Goal: Communication & Community: Share content

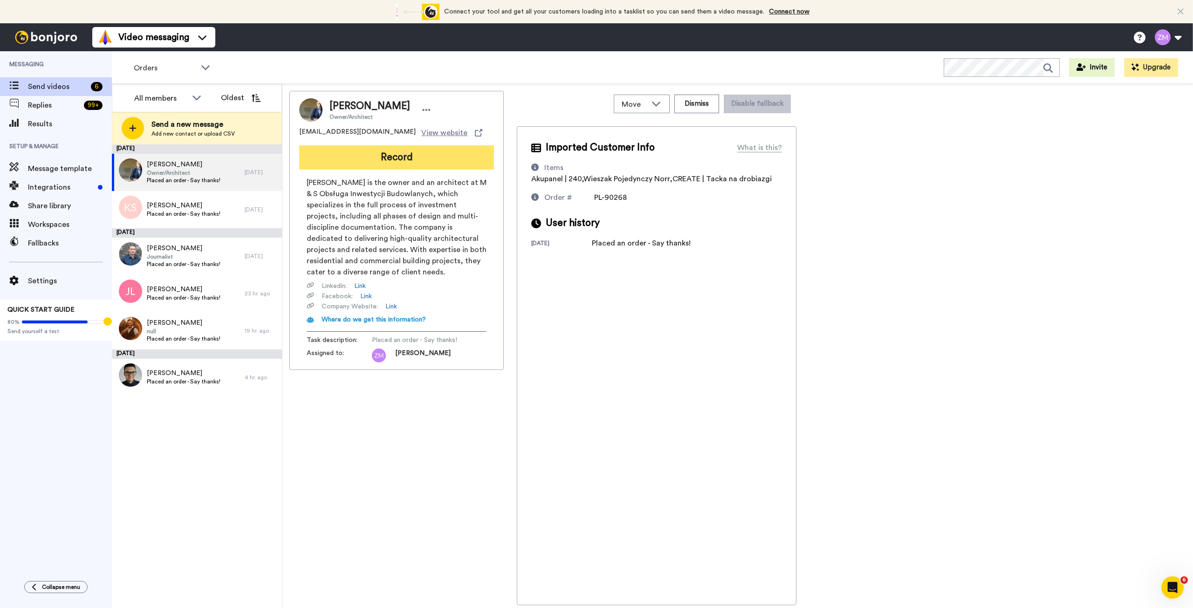
click at [395, 158] on button "Record" at bounding box center [396, 157] width 195 height 24
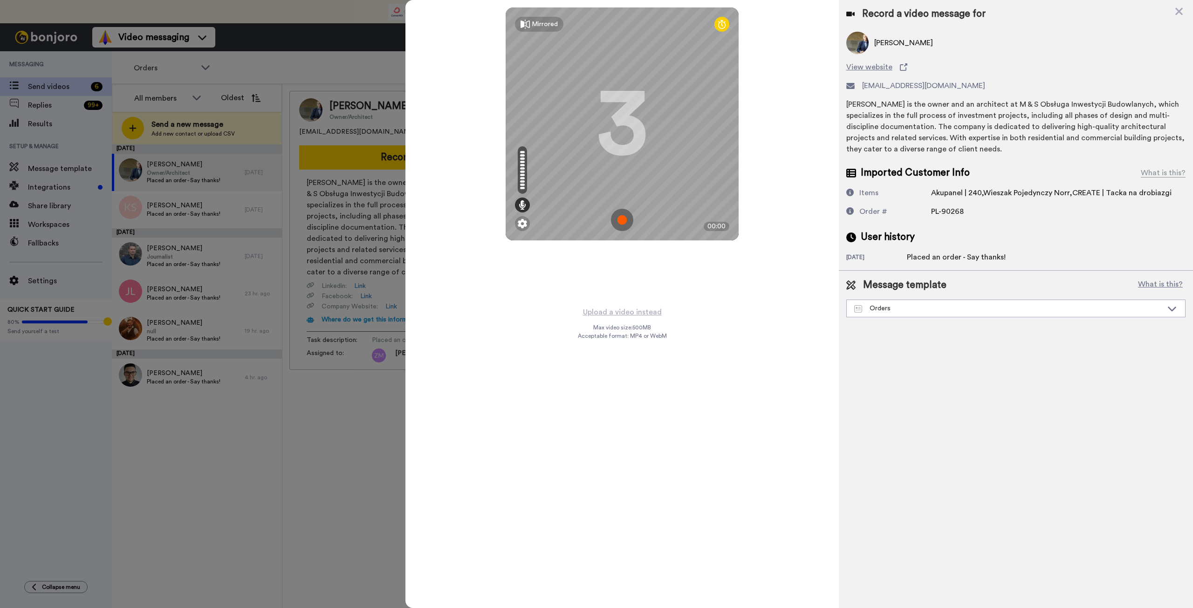
click at [619, 220] on img at bounding box center [622, 220] width 22 height 22
click at [623, 220] on img at bounding box center [622, 220] width 22 height 22
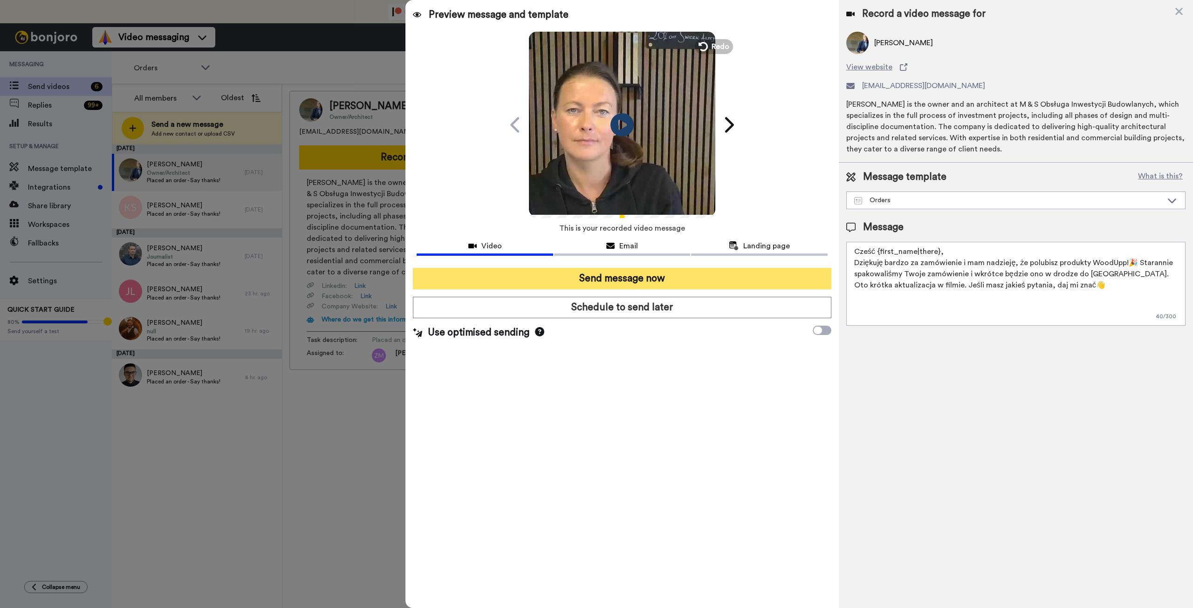
click at [665, 279] on button "Send message now" at bounding box center [622, 278] width 418 height 21
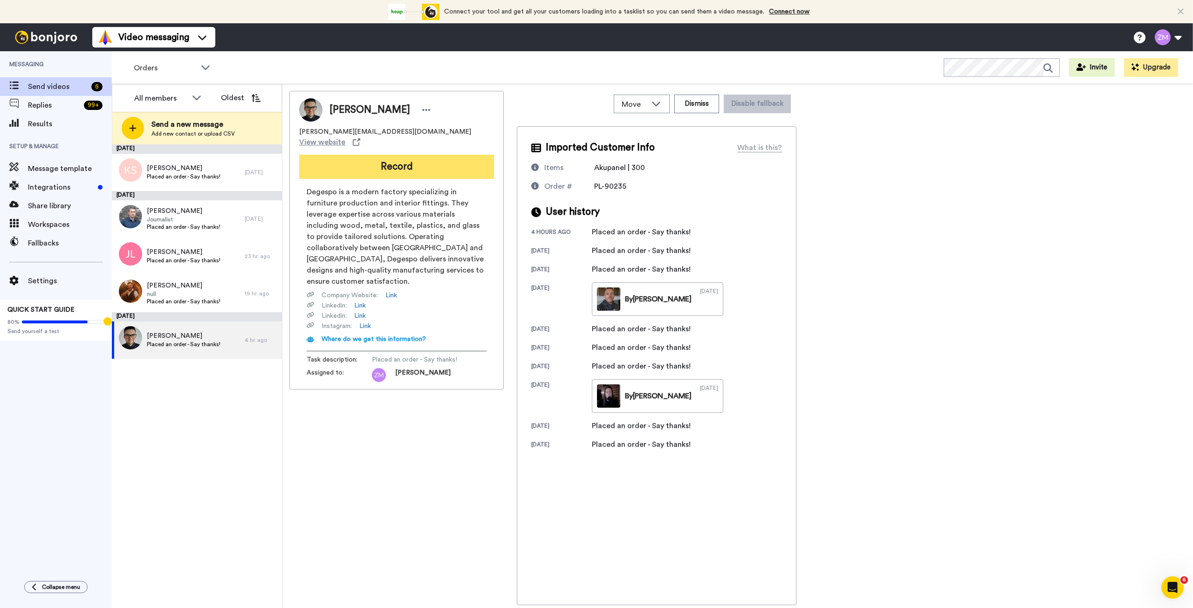
click at [398, 155] on button "Record" at bounding box center [396, 167] width 195 height 24
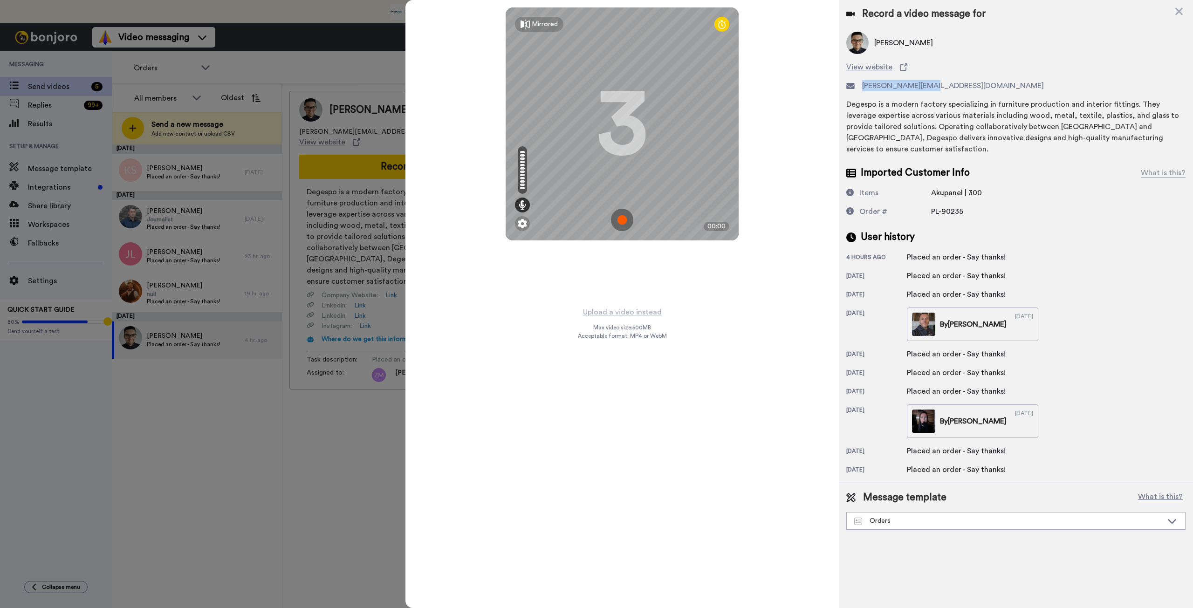
drag, startPoint x: 941, startPoint y: 86, endPoint x: 864, endPoint y: 91, distance: 77.1
click at [864, 91] on div "[PERSON_NAME][EMAIL_ADDRESS][DOMAIN_NAME]" at bounding box center [1016, 85] width 339 height 11
copy span "[PERSON_NAME][EMAIL_ADDRESS][DOMAIN_NAME]"
